Goal: Find specific page/section: Find specific page/section

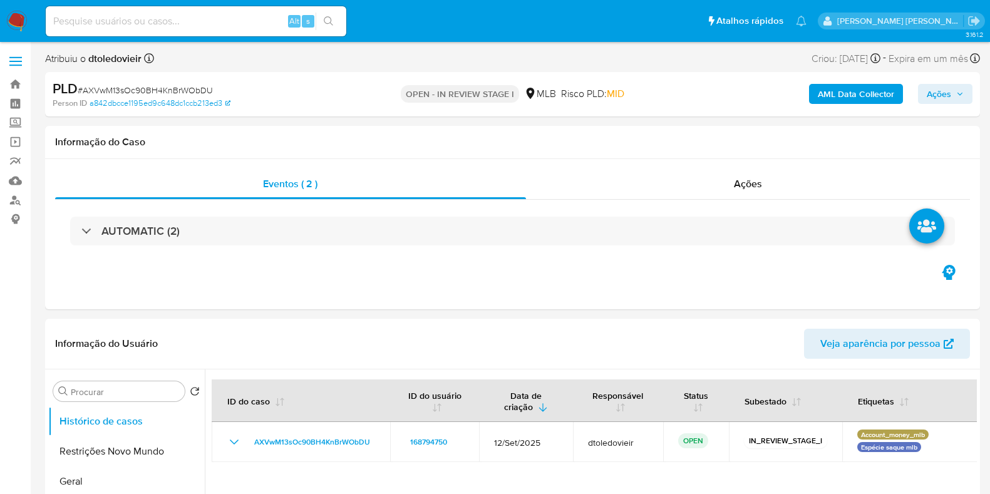
select select "10"
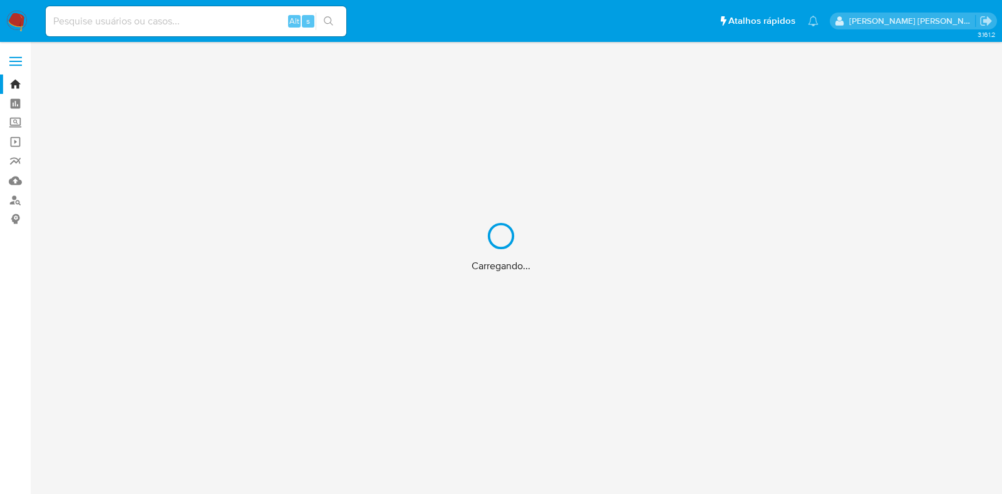
click at [199, 23] on div "Carregando..." at bounding box center [501, 247] width 1002 height 494
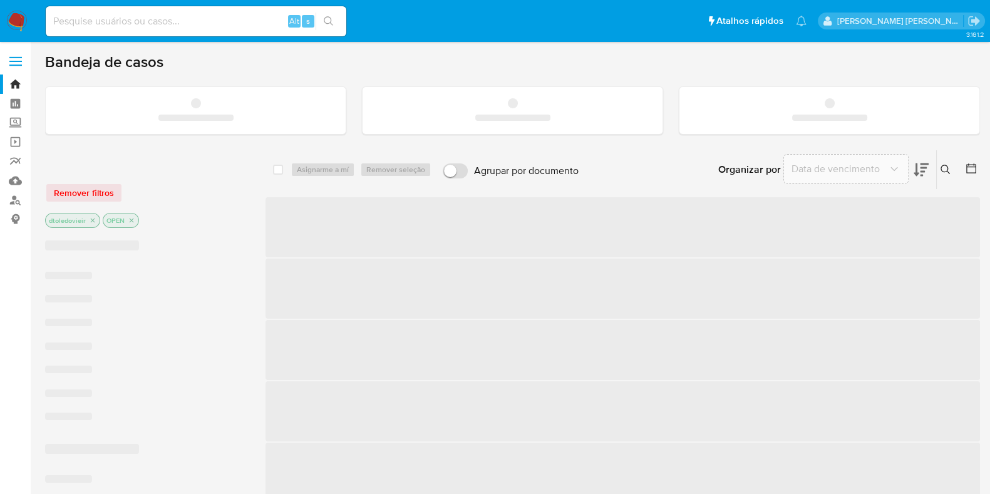
click at [185, 21] on input at bounding box center [196, 21] width 301 height 16
paste input "605488341"
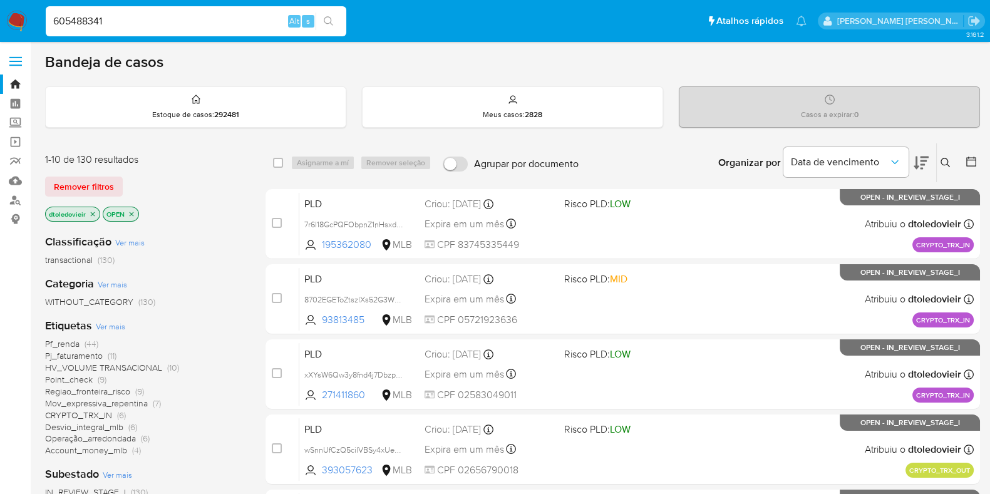
type input "605488341"
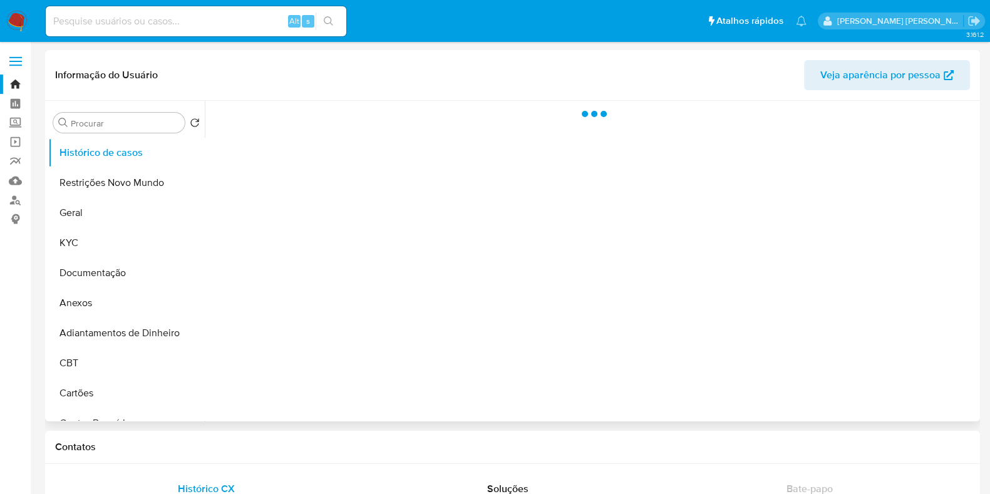
select select "10"
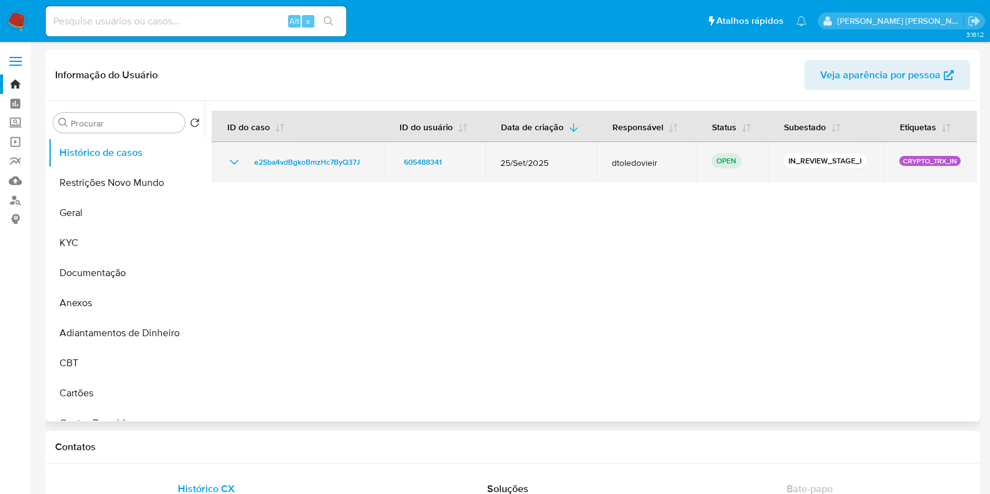
drag, startPoint x: 490, startPoint y: 169, endPoint x: 557, endPoint y: 158, distance: 67.2
click at [554, 158] on td "25/Set/2025" at bounding box center [541, 162] width 112 height 40
click at [558, 158] on span "25/Set/2025" at bounding box center [541, 162] width 81 height 11
